Goal: Task Accomplishment & Management: Use online tool/utility

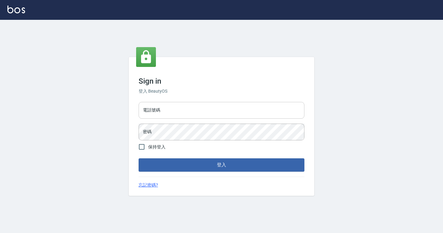
click at [173, 107] on input "電話號碼" at bounding box center [222, 110] width 166 height 17
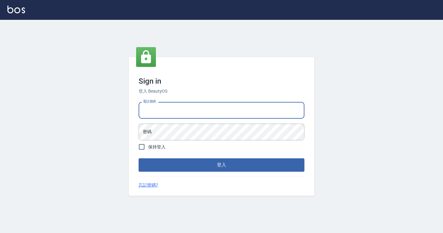
type input "7812080"
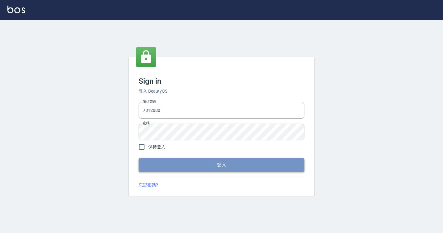
click at [169, 164] on button "登入" at bounding box center [222, 164] width 166 height 13
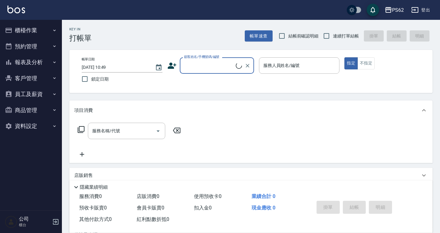
click at [37, 29] on button "櫃檯作業" at bounding box center [30, 30] width 57 height 16
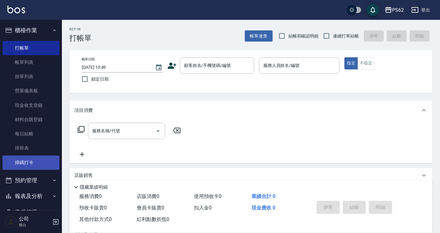
click at [34, 168] on link "掃碼打卡" at bounding box center [30, 162] width 57 height 14
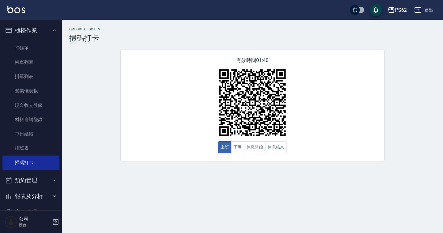
scroll to position [65, 0]
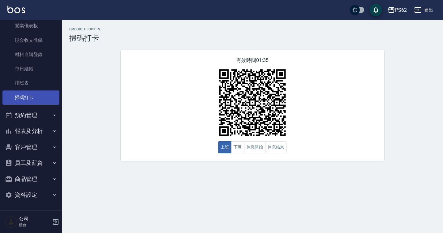
click at [32, 85] on link "排班表" at bounding box center [30, 83] width 57 height 14
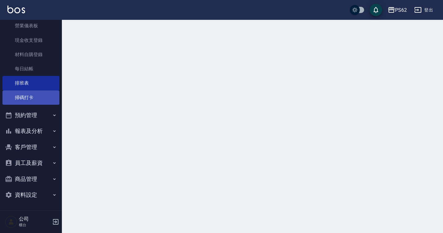
click at [47, 99] on link "掃碼打卡" at bounding box center [30, 97] width 57 height 14
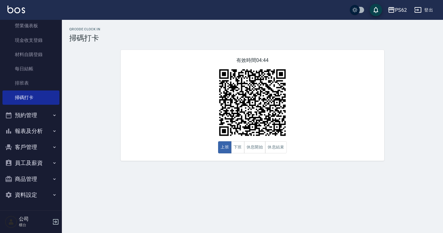
click at [32, 130] on button "報表及分析" at bounding box center [30, 131] width 57 height 16
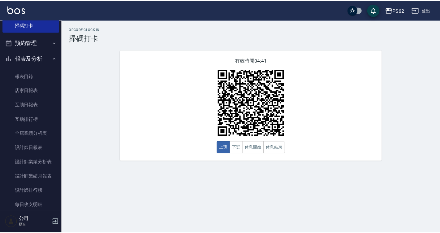
scroll to position [160, 0]
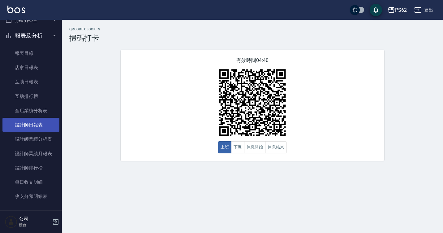
click at [39, 122] on link "設計師日報表" at bounding box center [30, 125] width 57 height 14
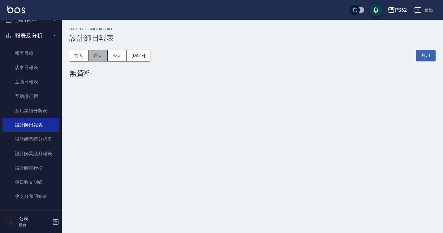
click at [89, 59] on button "昨天" at bounding box center [97, 55] width 19 height 11
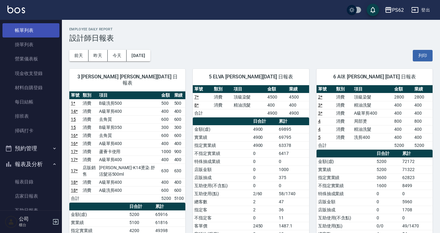
scroll to position [6, 0]
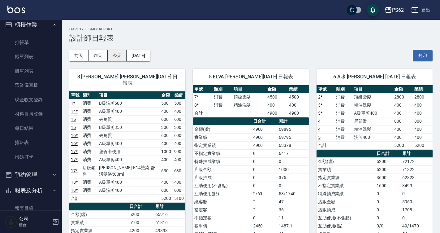
click at [118, 61] on button "今天" at bounding box center [117, 55] width 19 height 11
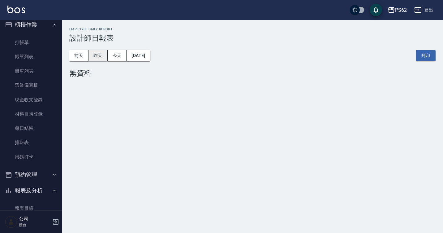
click at [102, 54] on button "昨天" at bounding box center [97, 55] width 19 height 11
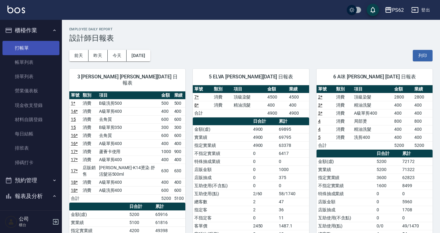
click at [29, 50] on link "打帳單" at bounding box center [30, 48] width 57 height 14
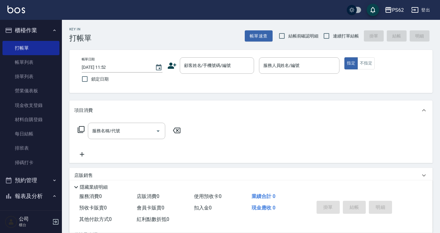
click at [176, 63] on icon at bounding box center [171, 65] width 9 height 9
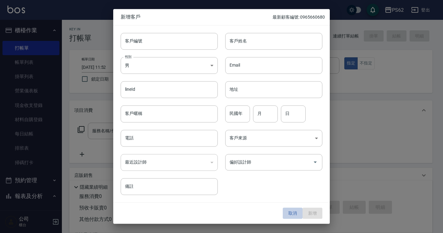
click at [287, 213] on button "取消" at bounding box center [293, 212] width 20 height 11
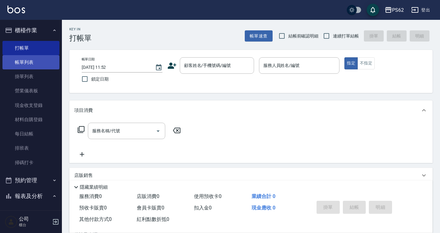
click at [30, 66] on link "帳單列表" at bounding box center [30, 62] width 57 height 14
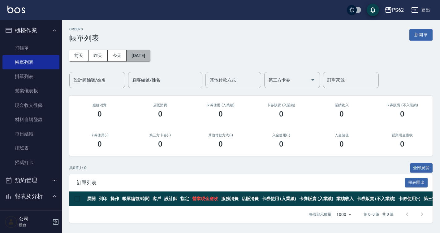
click at [143, 51] on button "[DATE]" at bounding box center [139, 55] width 24 height 11
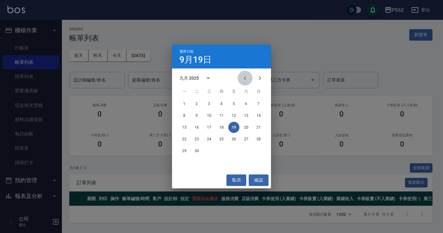
click at [243, 79] on icon "Previous month" at bounding box center [244, 77] width 7 height 7
click at [261, 114] on button "10" at bounding box center [258, 115] width 11 height 11
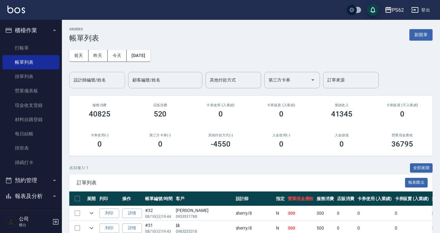
click at [106, 81] on input "設計師編號/姓名" at bounding box center [97, 80] width 50 height 11
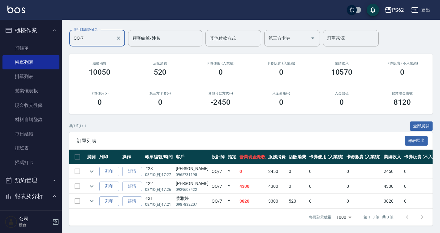
scroll to position [46, 0]
type input "QQ-7"
click at [183, 166] on div "[PERSON_NAME]" at bounding box center [192, 168] width 33 height 6
click at [178, 165] on div "[PERSON_NAME]" at bounding box center [192, 168] width 33 height 6
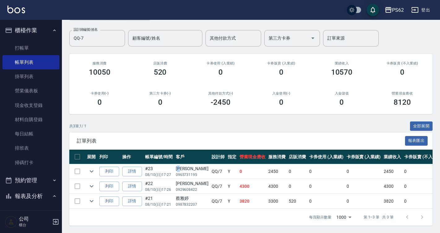
click at [178, 165] on div "[PERSON_NAME]" at bounding box center [192, 168] width 33 height 6
copy div "[PERSON_NAME]"
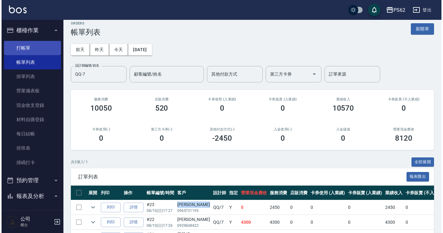
scroll to position [0, 0]
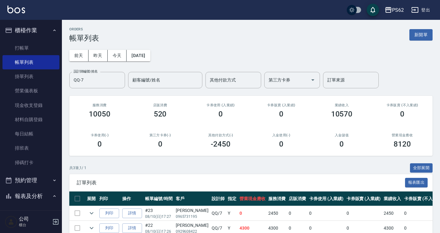
click at [34, 39] on ul "打帳單 帳單列表 掛單列表 營業儀表板 現金收支登錄 材料自購登錄 每日結帳 排班表 掃碼打卡" at bounding box center [30, 105] width 57 height 134
click at [33, 45] on link "打帳單" at bounding box center [30, 48] width 57 height 14
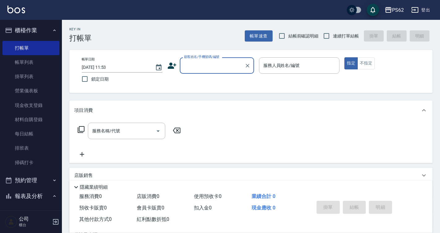
click at [199, 67] on input "顧客姓名/手機號碼/編號" at bounding box center [212, 65] width 59 height 11
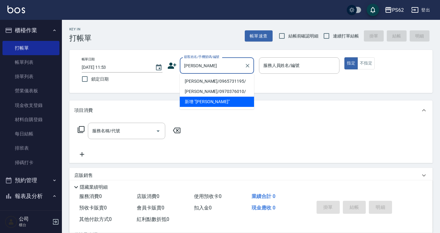
click at [201, 84] on li "[PERSON_NAME]/0965731195/" at bounding box center [217, 81] width 74 height 10
type input "[PERSON_NAME]/0965731195/"
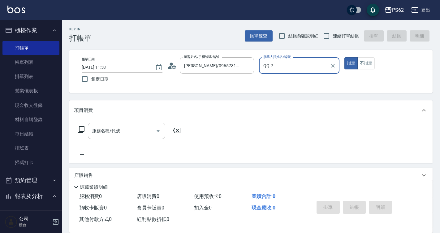
type input "QQ-7"
click at [170, 64] on circle at bounding box center [171, 63] width 3 height 3
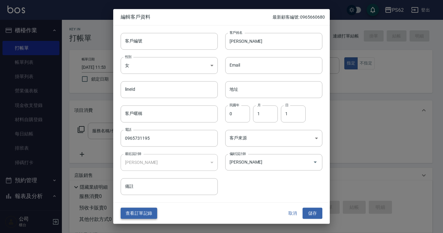
click at [145, 213] on button "查看訂單記錄" at bounding box center [139, 212] width 37 height 11
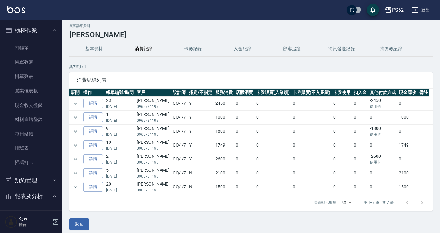
scroll to position [8, 0]
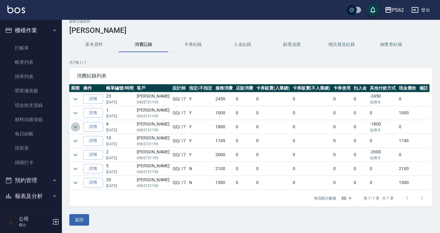
click at [73, 127] on icon "expand row" at bounding box center [75, 126] width 7 height 7
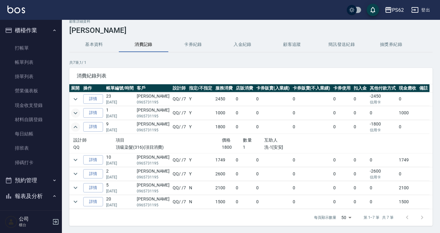
click at [75, 112] on icon "expand row" at bounding box center [75, 112] width 7 height 7
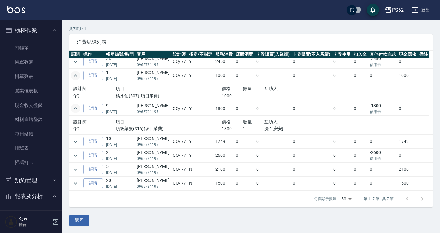
scroll to position [42, 0]
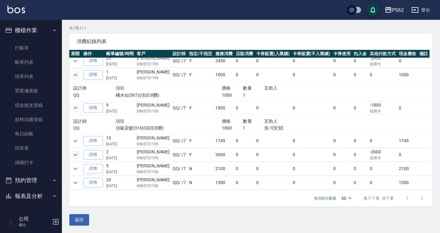
click at [73, 152] on icon "expand row" at bounding box center [75, 154] width 7 height 7
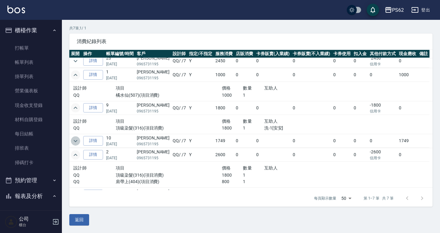
click at [73, 141] on icon "expand row" at bounding box center [75, 140] width 7 height 7
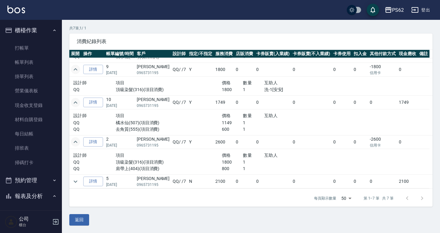
scroll to position [55, 0]
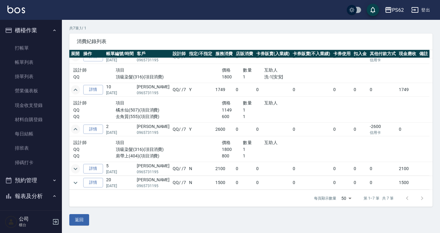
click at [77, 166] on icon "expand row" at bounding box center [75, 168] width 7 height 7
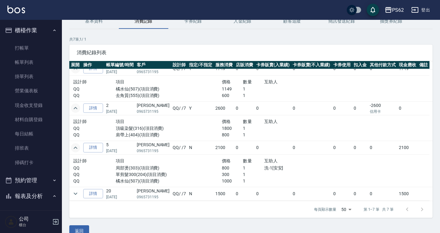
scroll to position [42, 0]
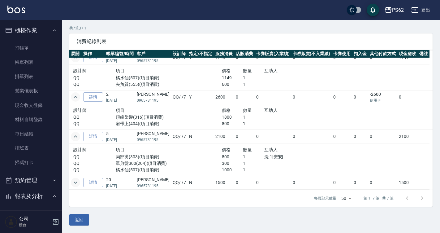
click at [71, 183] on button "expand row" at bounding box center [75, 182] width 9 height 9
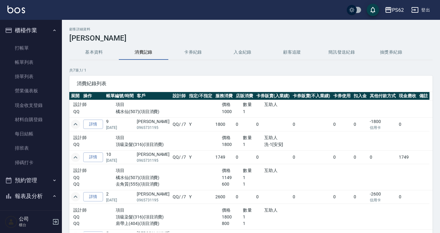
scroll to position [0, 0]
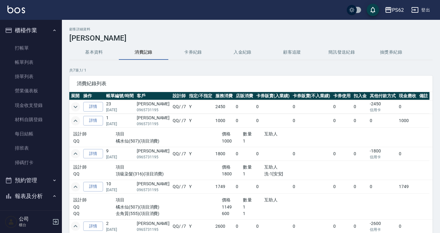
click at [72, 108] on icon "expand row" at bounding box center [75, 106] width 7 height 7
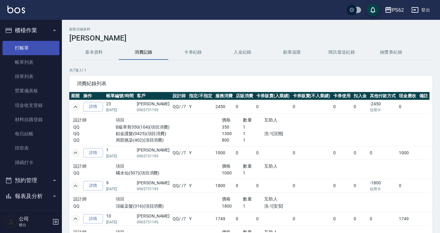
click at [25, 50] on link "打帳單" at bounding box center [30, 48] width 57 height 14
